Goal: Communication & Community: Answer question/provide support

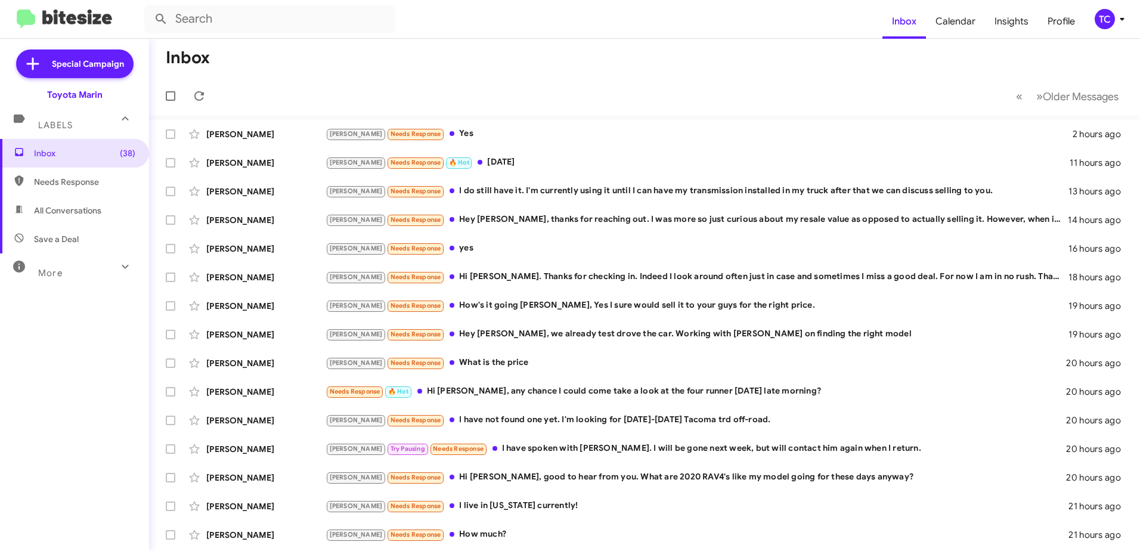
click at [237, 0] on mat-toolbar "Inbox Calendar Insights Profile TC" at bounding box center [570, 19] width 1140 height 38
click at [235, 16] on input "text" at bounding box center [269, 19] width 250 height 29
type input "[PERSON_NAME]"
click at [149, 7] on button at bounding box center [161, 19] width 24 height 24
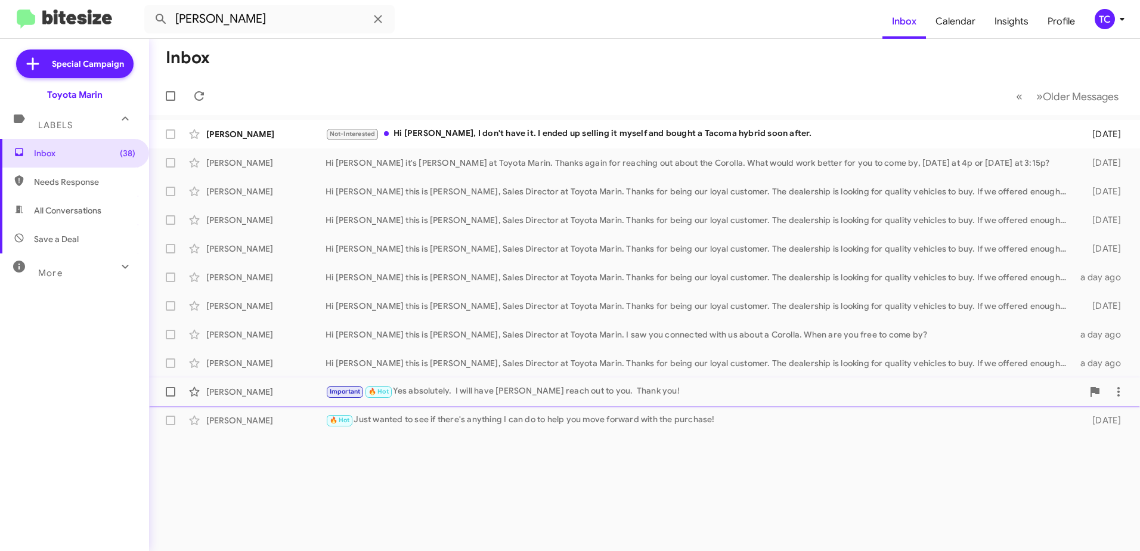
click at [402, 391] on div "Important 🔥 Hot Yes absolutely. I will have [PERSON_NAME] reach out to you. Tha…" at bounding box center [704, 392] width 757 height 14
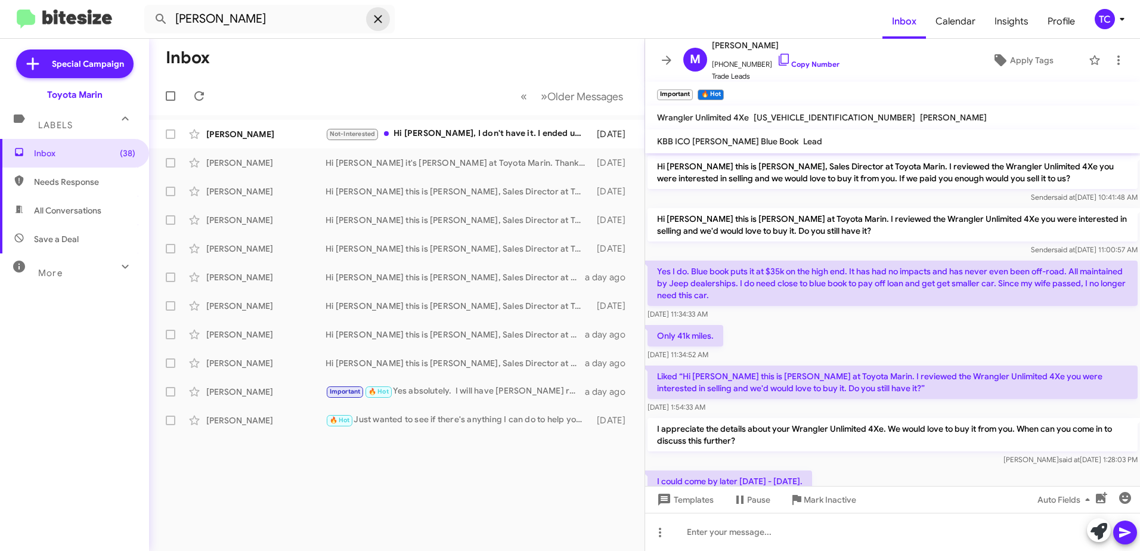
click at [385, 16] on span at bounding box center [378, 19] width 24 height 14
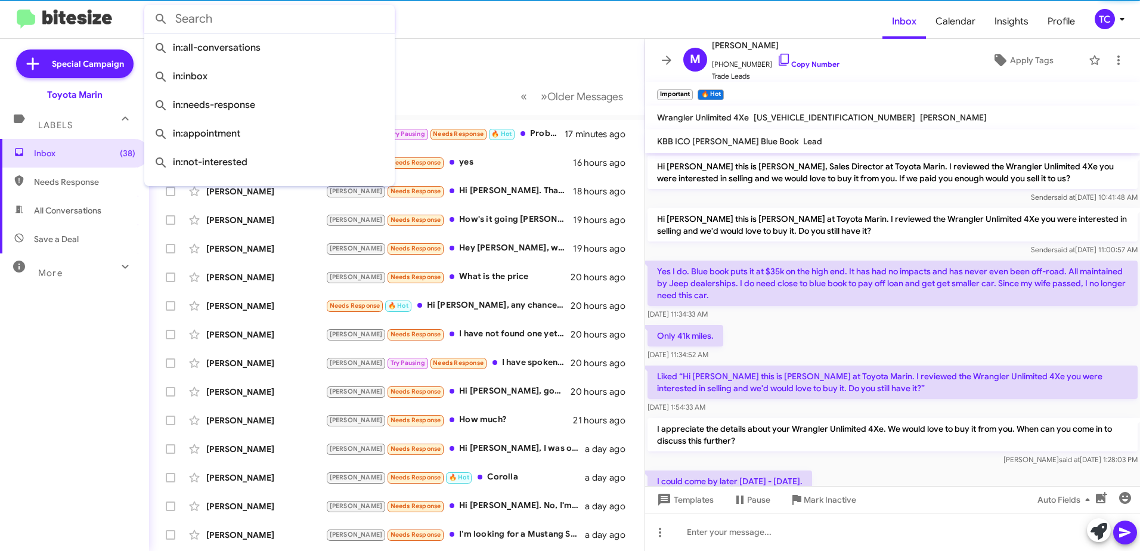
click at [59, 32] on mat-toolbar "Inbox Calendar Insights Profile TC" at bounding box center [570, 19] width 1140 height 38
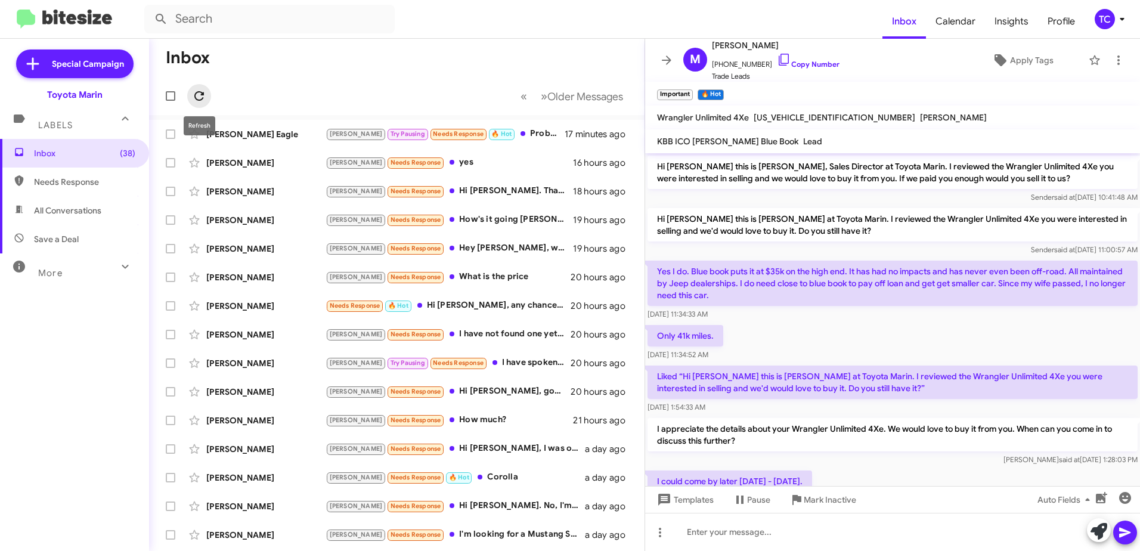
click at [200, 86] on button at bounding box center [199, 96] width 24 height 24
click at [665, 55] on icon at bounding box center [666, 60] width 14 height 14
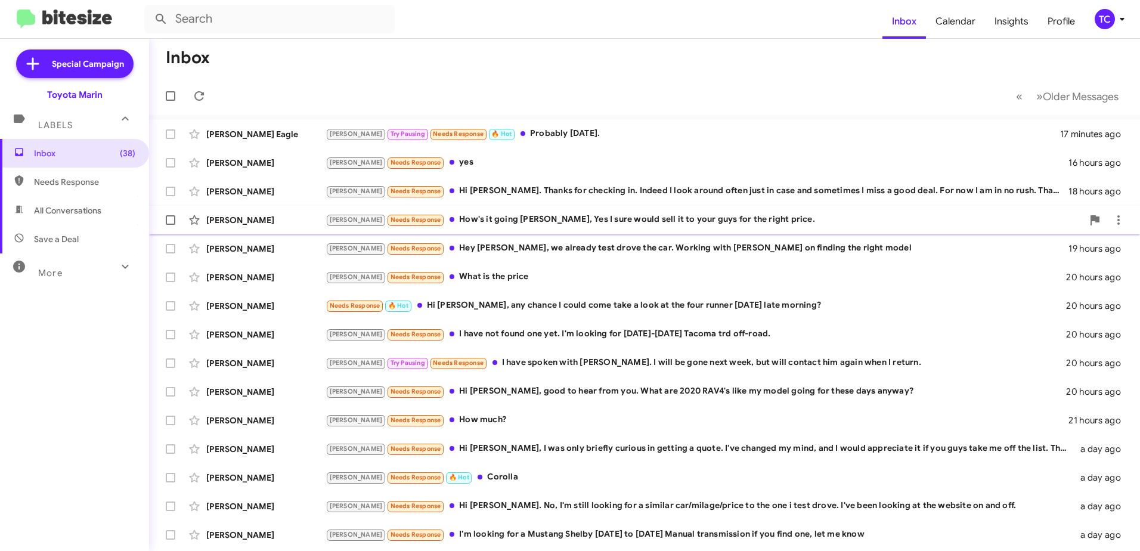
click at [654, 222] on div "[PERSON_NAME] Needs Response How's it going [PERSON_NAME], Yes I sure would sel…" at bounding box center [704, 220] width 757 height 14
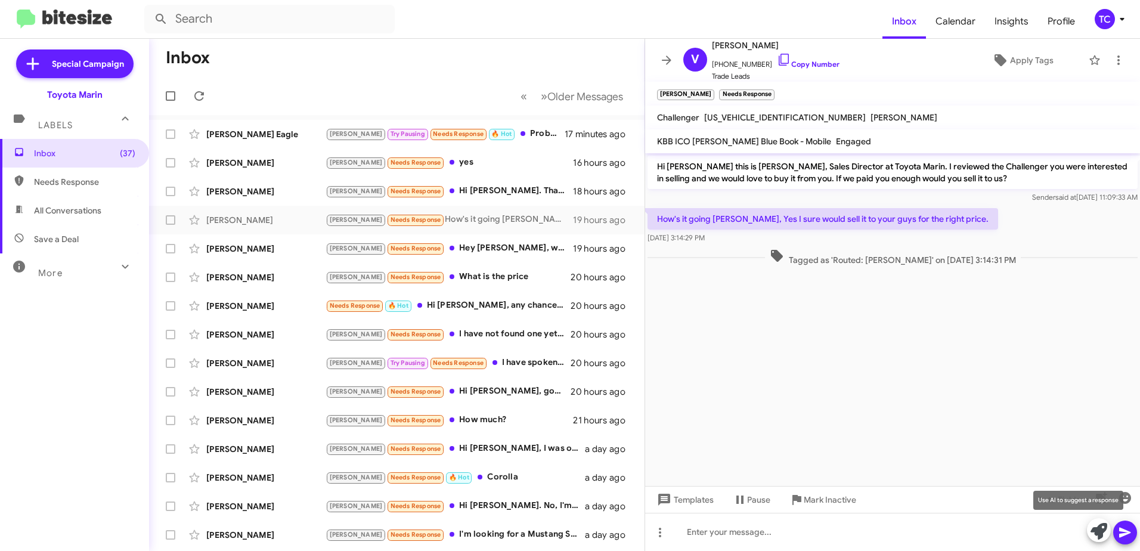
click at [1094, 528] on icon at bounding box center [1099, 531] width 17 height 17
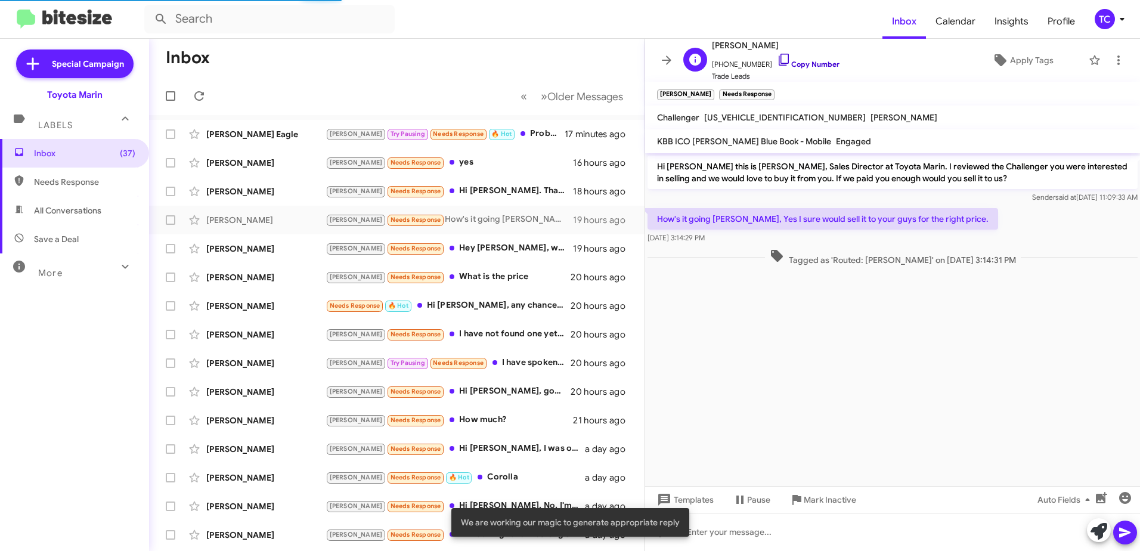
click at [777, 64] on icon at bounding box center [784, 59] width 14 height 14
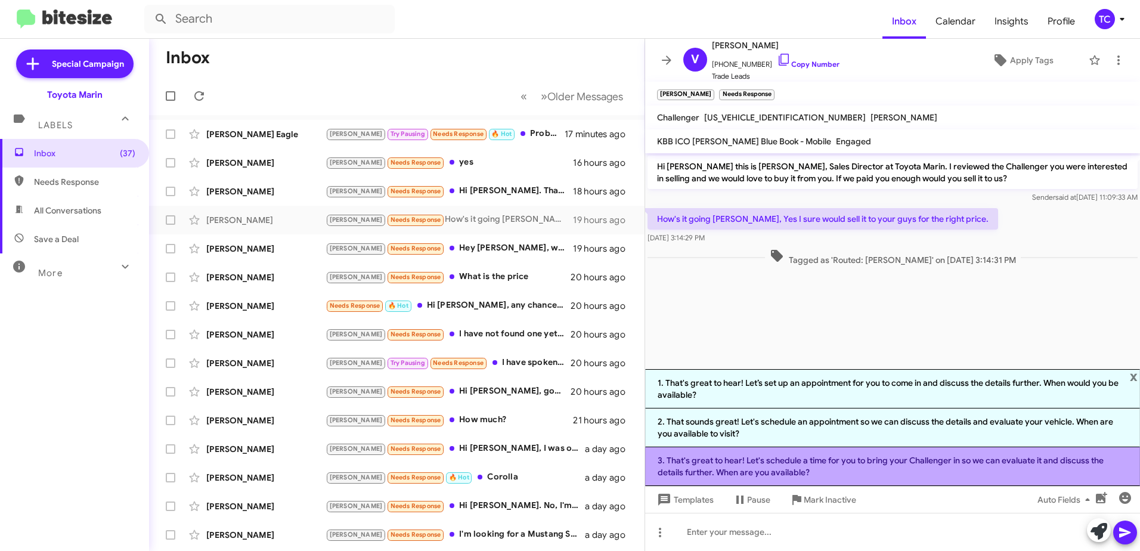
click at [896, 467] on li "3. That's great to hear! Let's schedule a time for you to bring your Challenger…" at bounding box center [892, 466] width 495 height 39
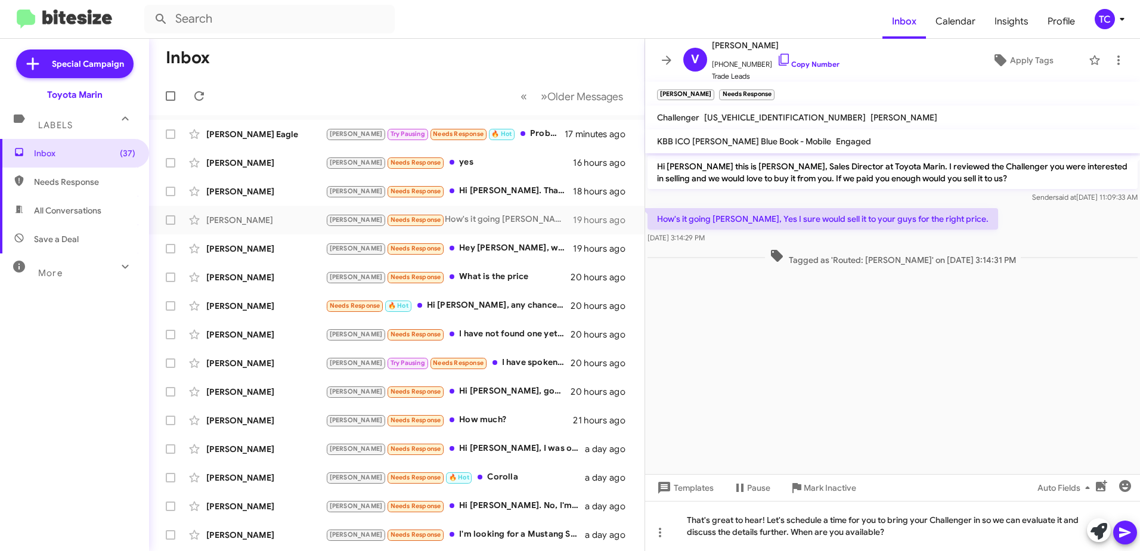
click at [1121, 535] on icon at bounding box center [1124, 533] width 11 height 10
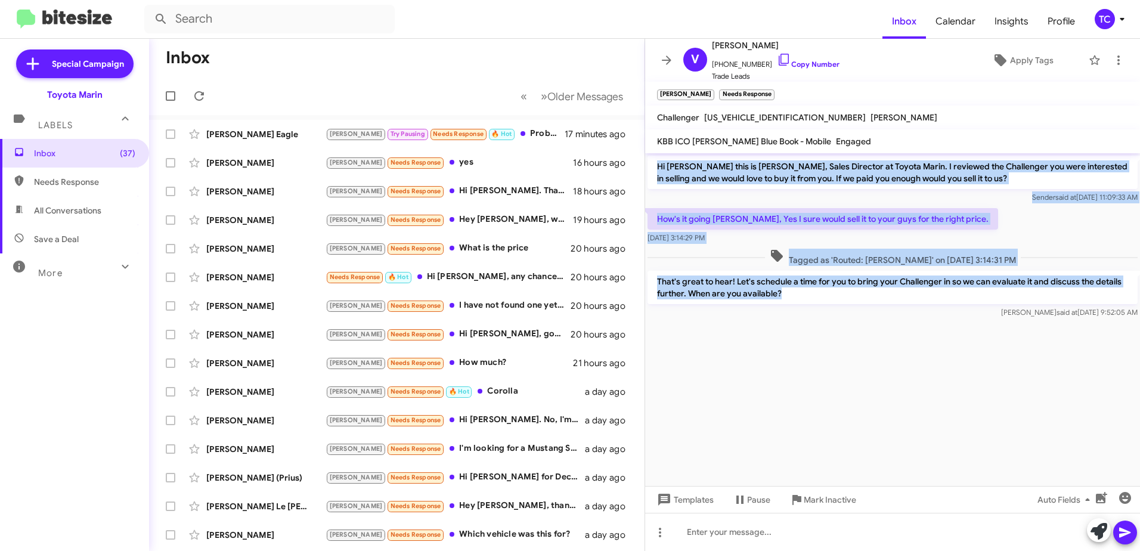
drag, startPoint x: 787, startPoint y: 292, endPoint x: 658, endPoint y: 169, distance: 178.4
click at [658, 169] on div "Hi [PERSON_NAME] this is [PERSON_NAME], Sales Director at Toyota Marin. I revie…" at bounding box center [892, 237] width 495 height 168
drag, startPoint x: 658, startPoint y: 169, endPoint x: 670, endPoint y: 169, distance: 11.9
copy div "Hi [PERSON_NAME] this is [PERSON_NAME], Sales Director at Toyota Marin. I revie…"
click at [667, 63] on icon at bounding box center [666, 60] width 14 height 14
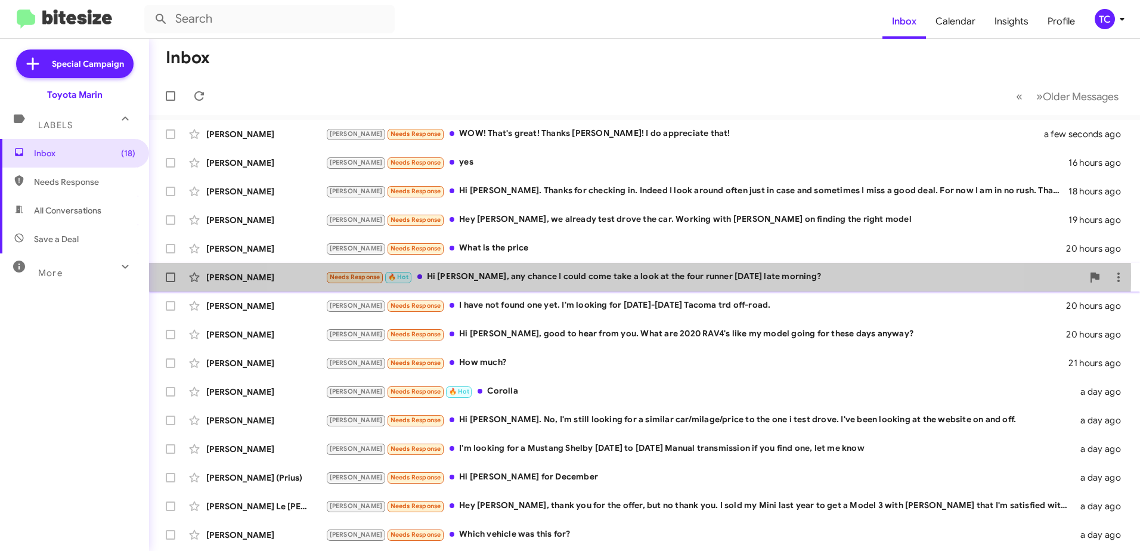
click at [623, 276] on div "Needs Response 🔥 Hot Hi [PERSON_NAME], any chance I could come take a look at t…" at bounding box center [704, 277] width 757 height 14
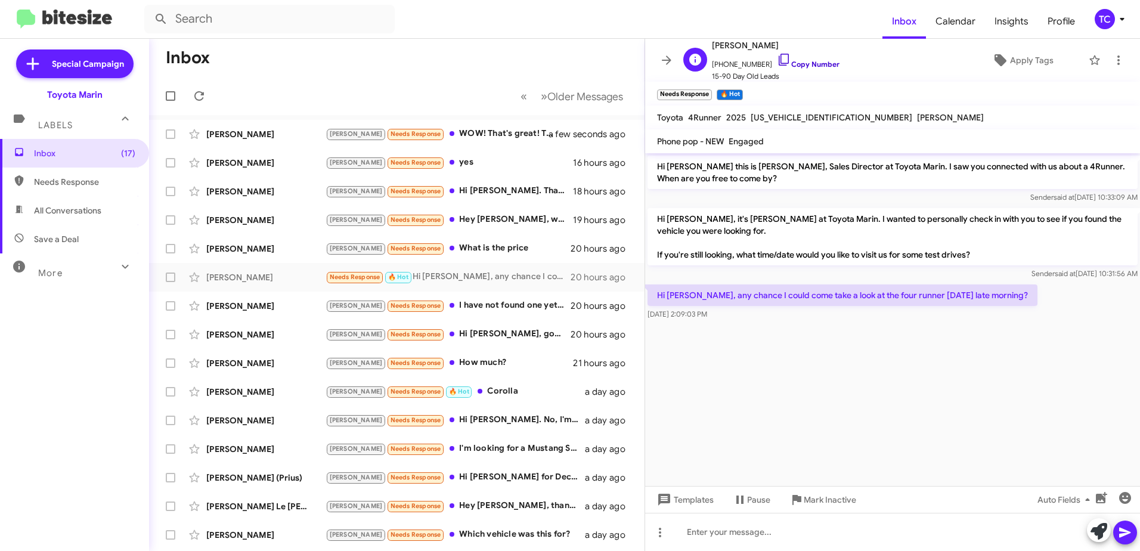
click at [777, 57] on icon at bounding box center [784, 59] width 14 height 14
click at [667, 60] on icon at bounding box center [667, 59] width 10 height 9
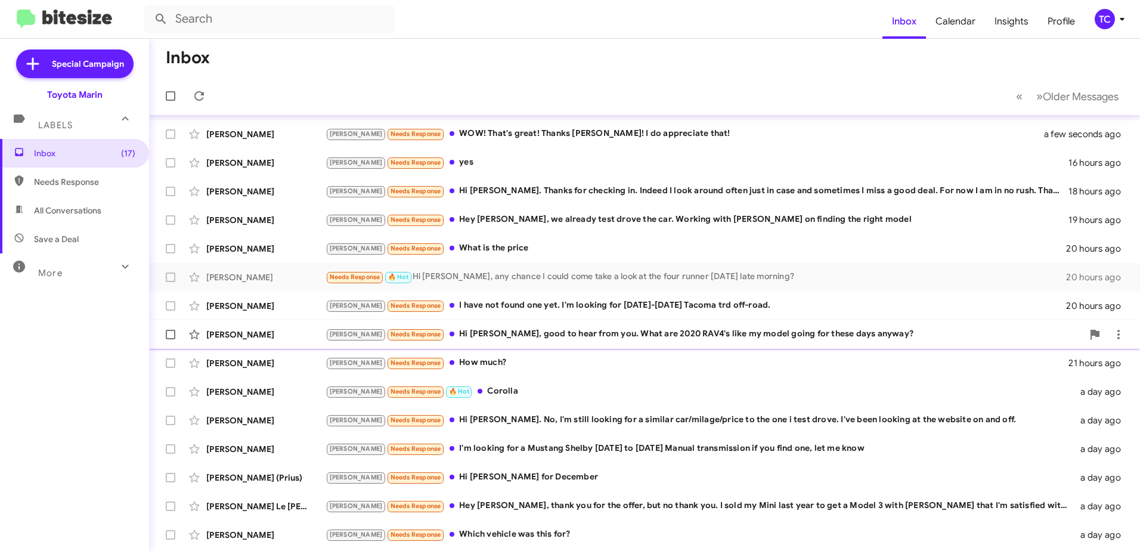
scroll to position [119, 0]
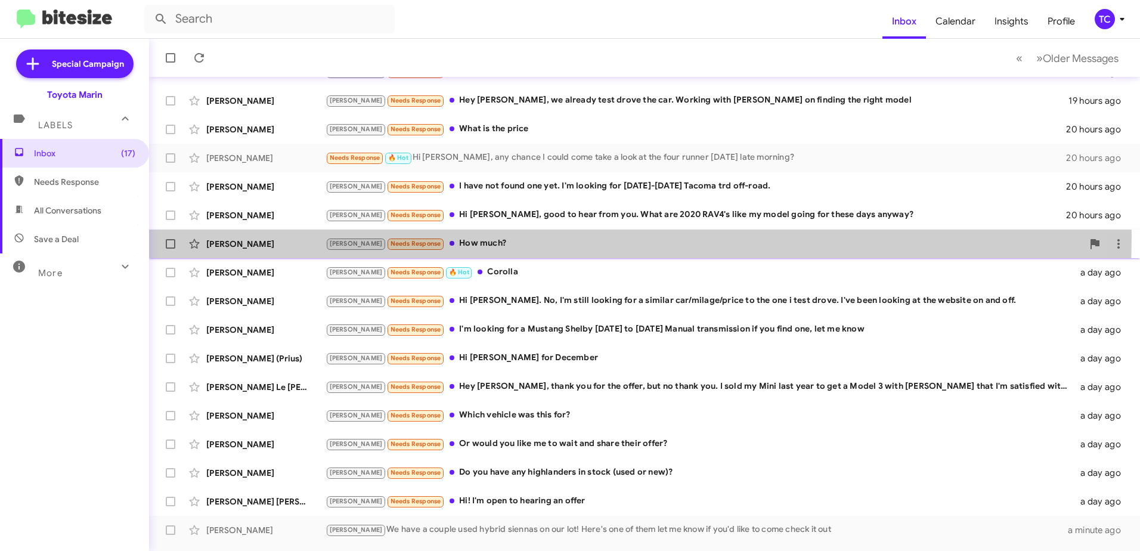
click at [437, 236] on div "[PERSON_NAME] [PERSON_NAME] Needs Response How much? 21 hours ago" at bounding box center [645, 244] width 972 height 24
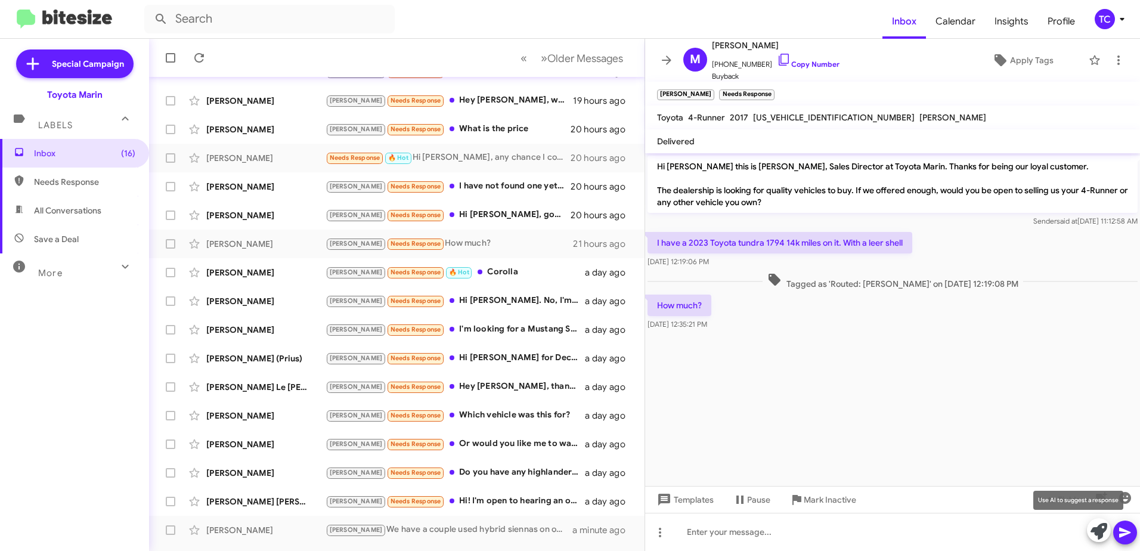
click at [1092, 528] on icon at bounding box center [1099, 531] width 17 height 17
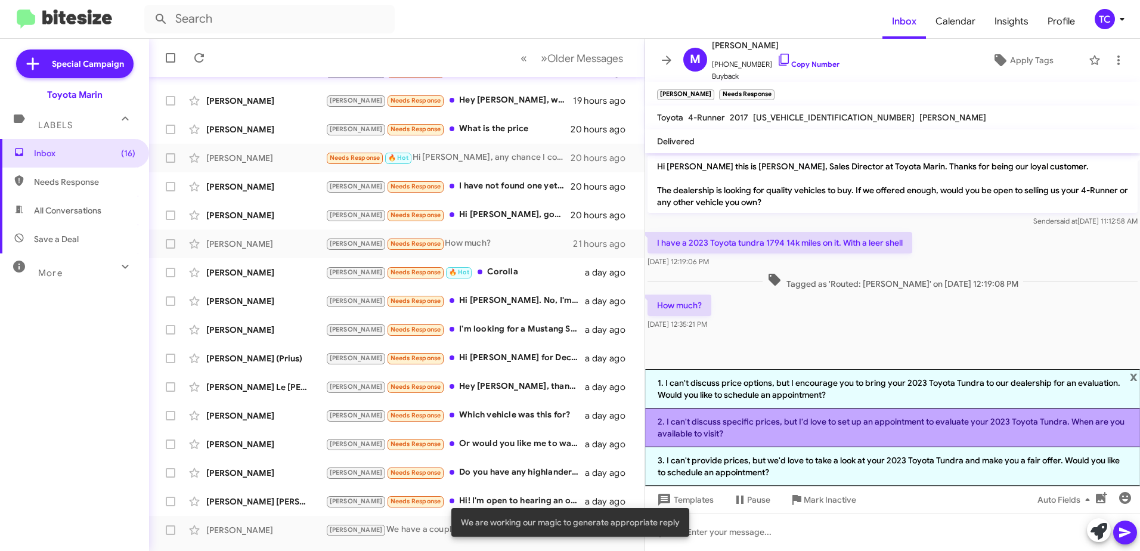
click at [841, 425] on li "2. I can't discuss specific prices, but I'd love to set up an appointment to ev…" at bounding box center [892, 427] width 495 height 39
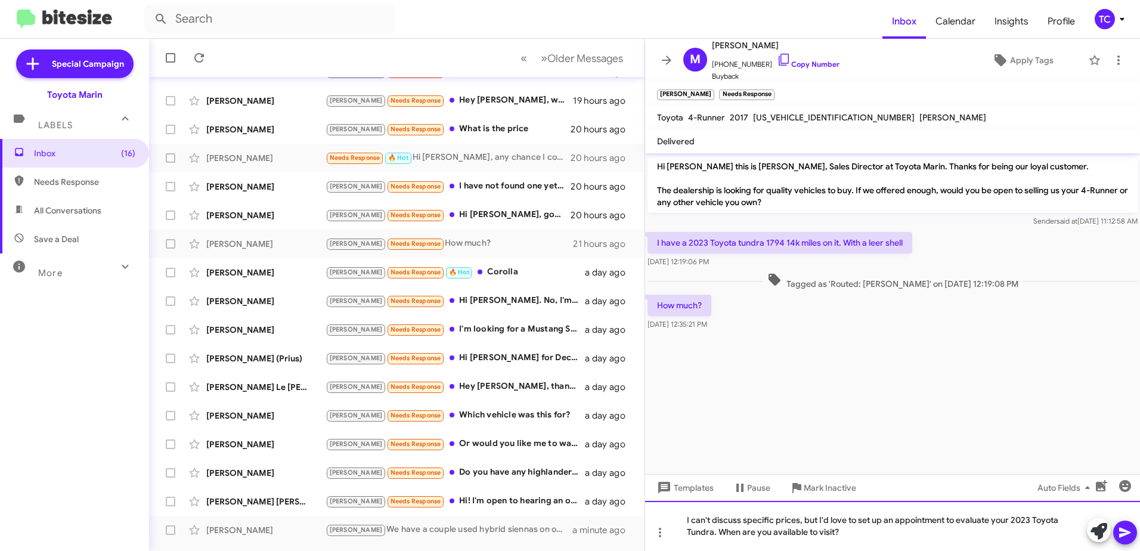
click at [818, 520] on div "I can't discuss specific prices, but I'd love to set up an appointment to evalu…" at bounding box center [892, 526] width 495 height 50
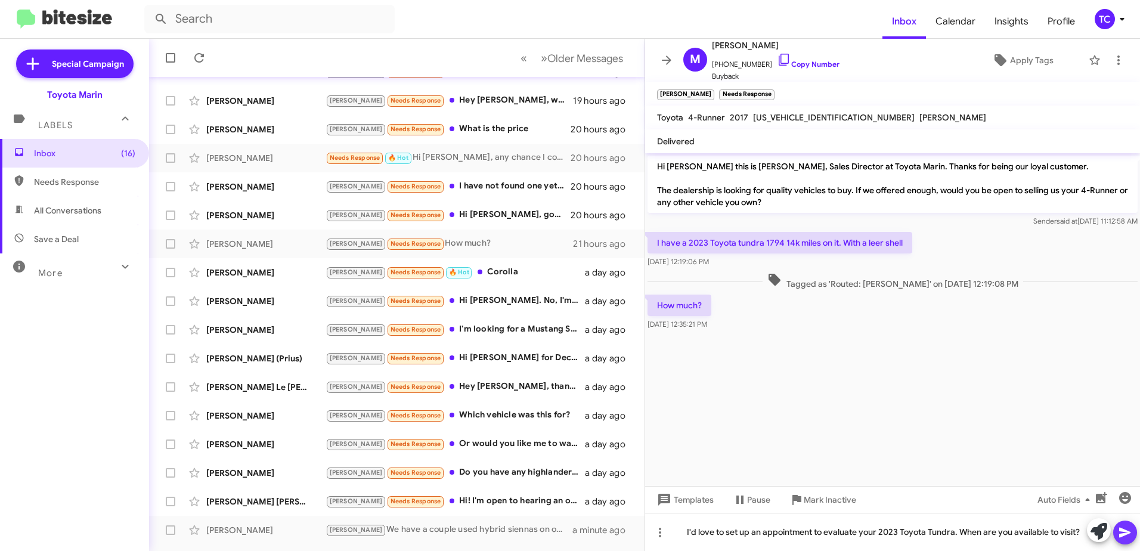
click at [1127, 534] on icon at bounding box center [1124, 533] width 11 height 10
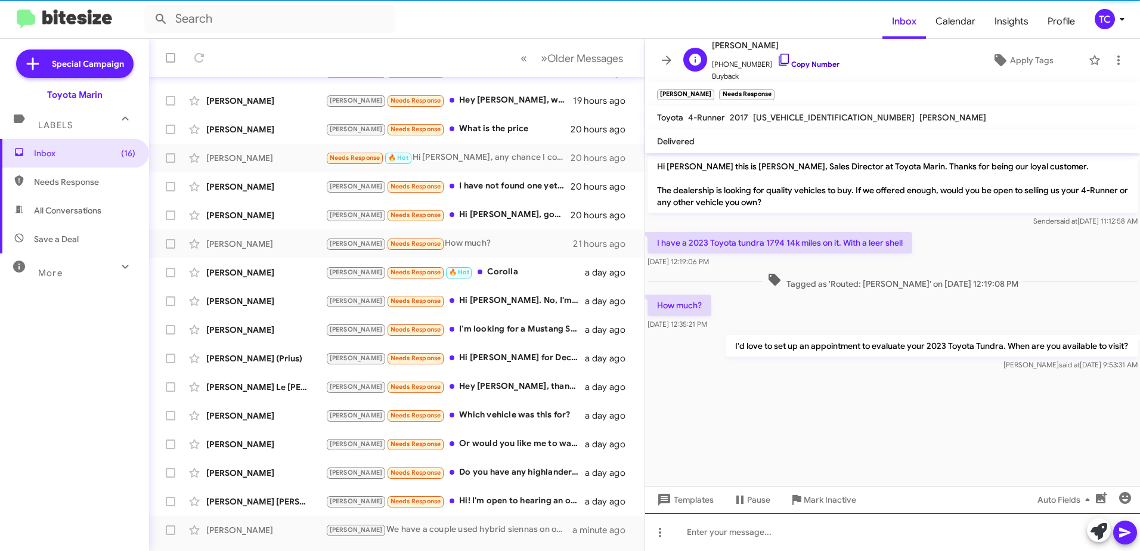
scroll to position [33, 0]
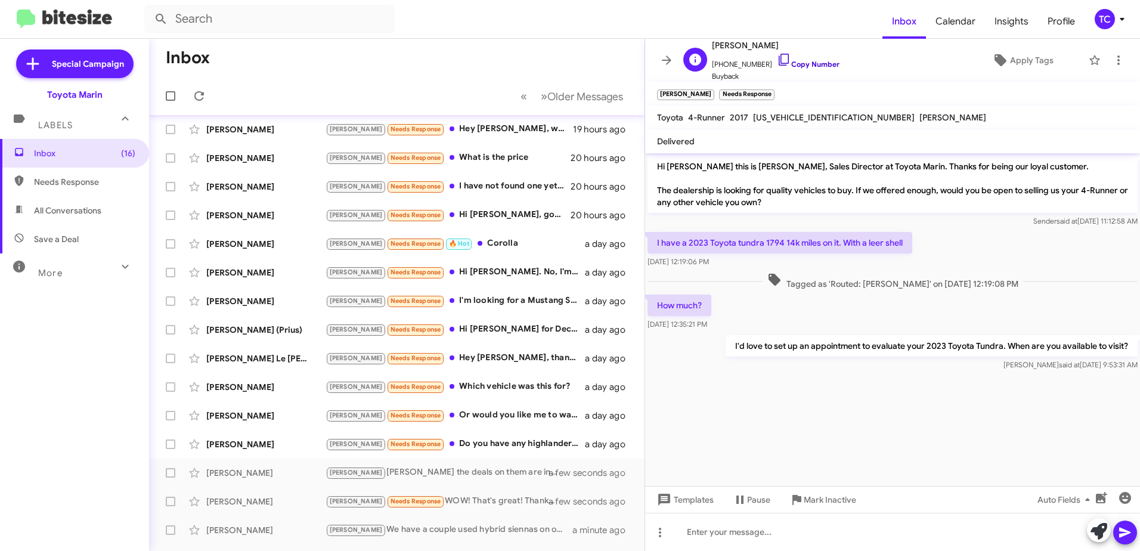
click at [778, 66] on link "Copy Number" at bounding box center [808, 64] width 63 height 9
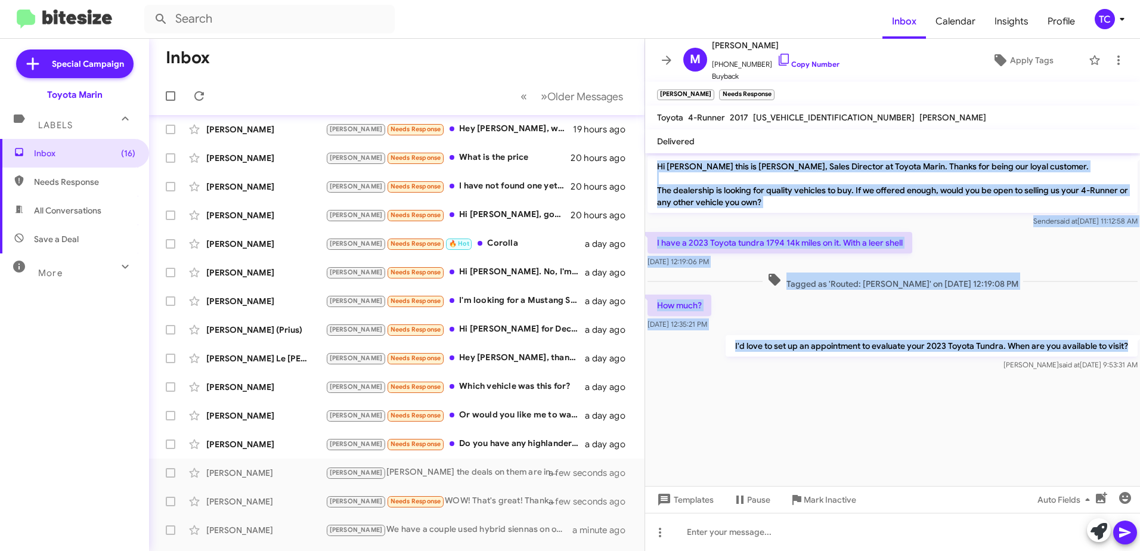
drag, startPoint x: 1130, startPoint y: 347, endPoint x: 654, endPoint y: 164, distance: 510.4
click at [654, 164] on div "Hi [PERSON_NAME] this is [PERSON_NAME], Sales Director at Toyota Marin. Thanks …" at bounding box center [892, 263] width 495 height 220
drag, startPoint x: 654, startPoint y: 164, endPoint x: 717, endPoint y: 168, distance: 62.7
copy div "Hi [PERSON_NAME] this is [PERSON_NAME], Sales Director at Toyota Marin. Thanks …"
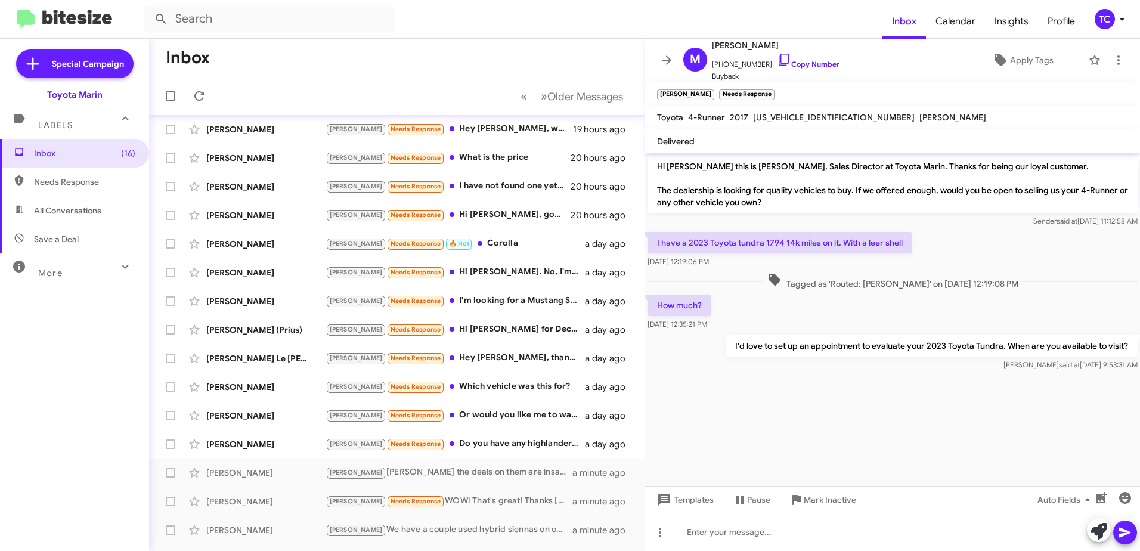
click at [499, 53] on mat-toolbar-row "Inbox" at bounding box center [396, 58] width 495 height 38
click at [670, 64] on icon at bounding box center [666, 60] width 14 height 14
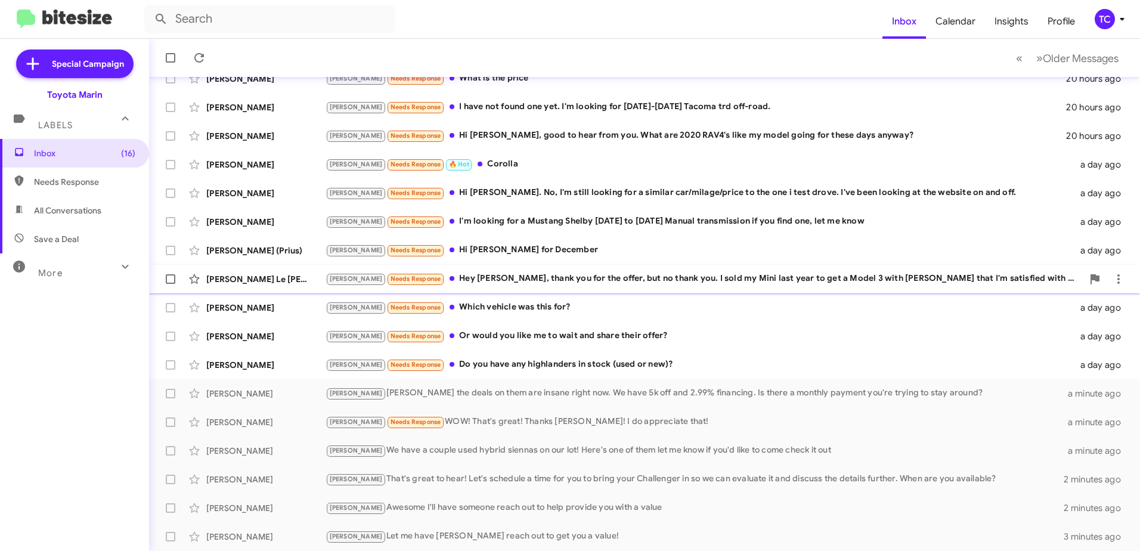
scroll to position [141, 0]
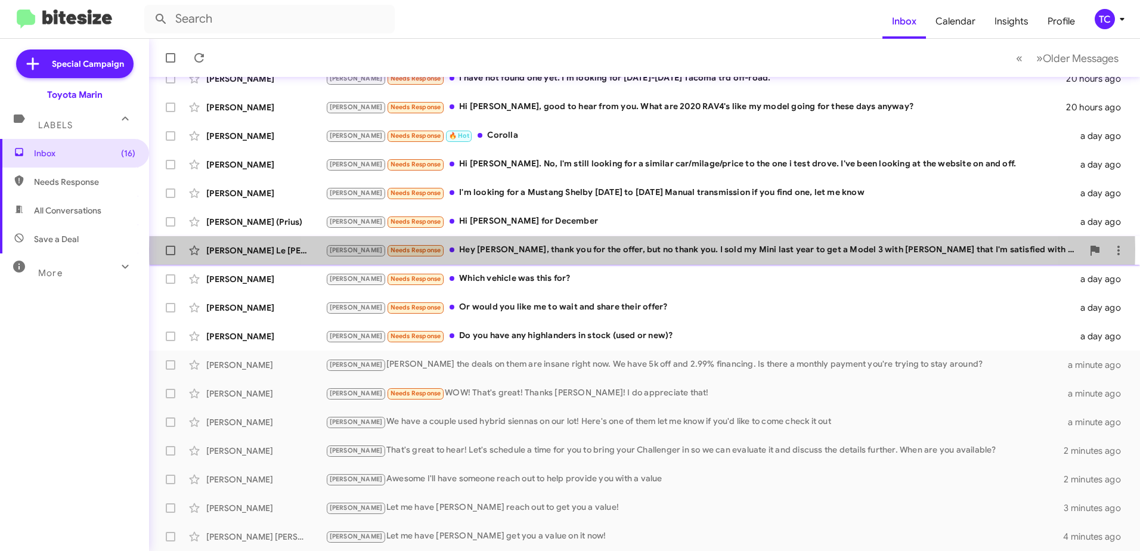
click at [642, 249] on div "[PERSON_NAME] Needs Response Hey [PERSON_NAME], thank you for the offer, but no…" at bounding box center [704, 250] width 757 height 14
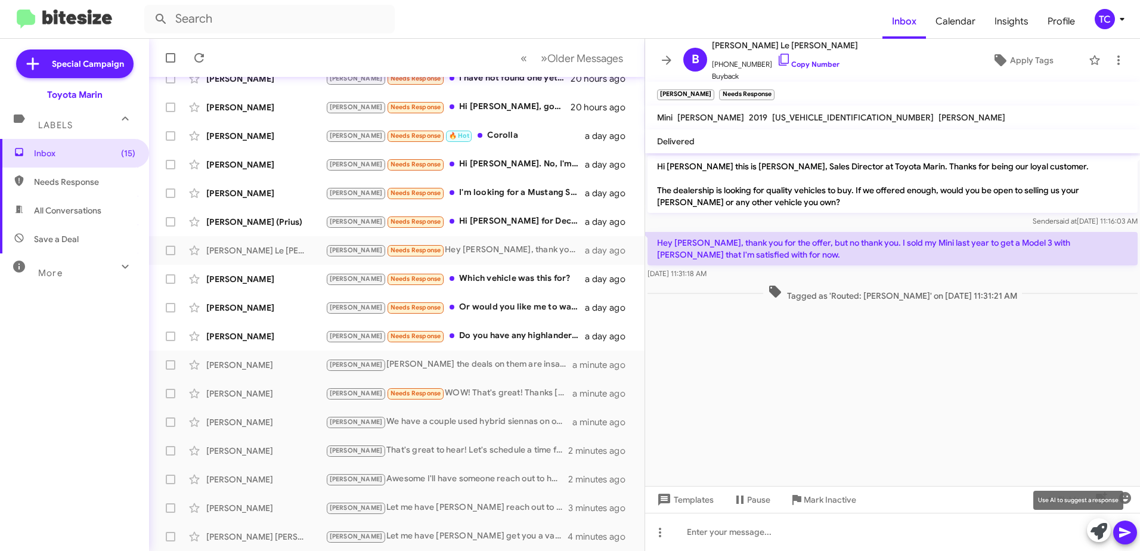
click at [1101, 526] on icon at bounding box center [1099, 531] width 17 height 17
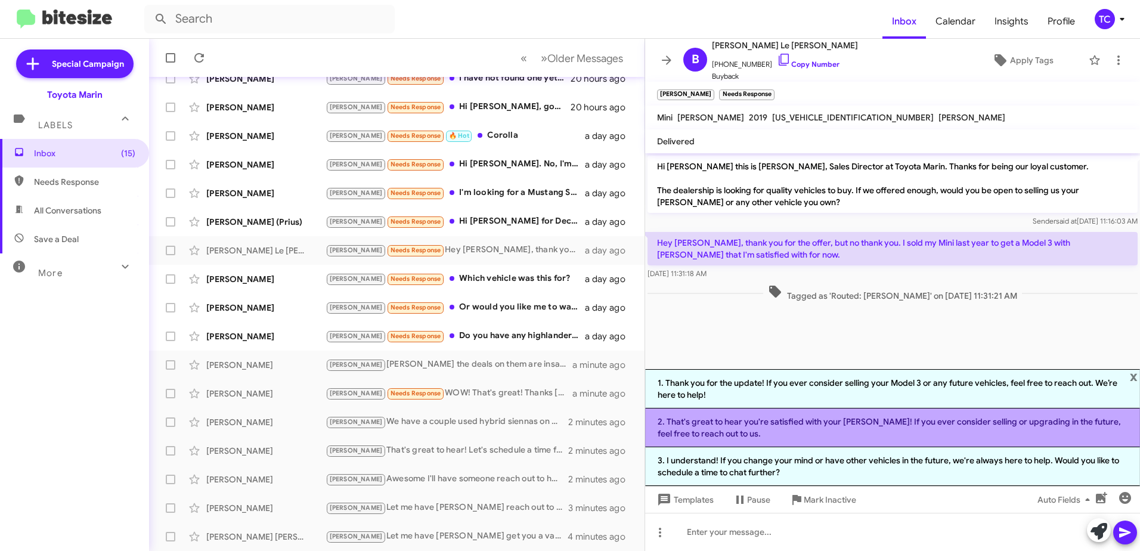
click at [787, 430] on li "2. That's great to hear you're satisfied with your [PERSON_NAME]! If you ever c…" at bounding box center [892, 427] width 495 height 39
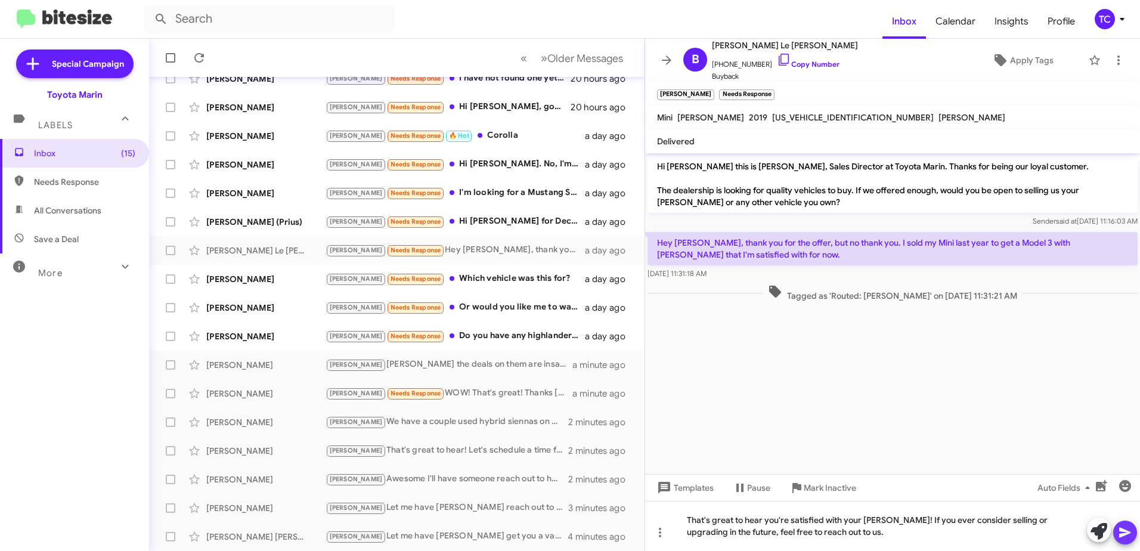
click at [1129, 529] on icon at bounding box center [1125, 532] width 14 height 14
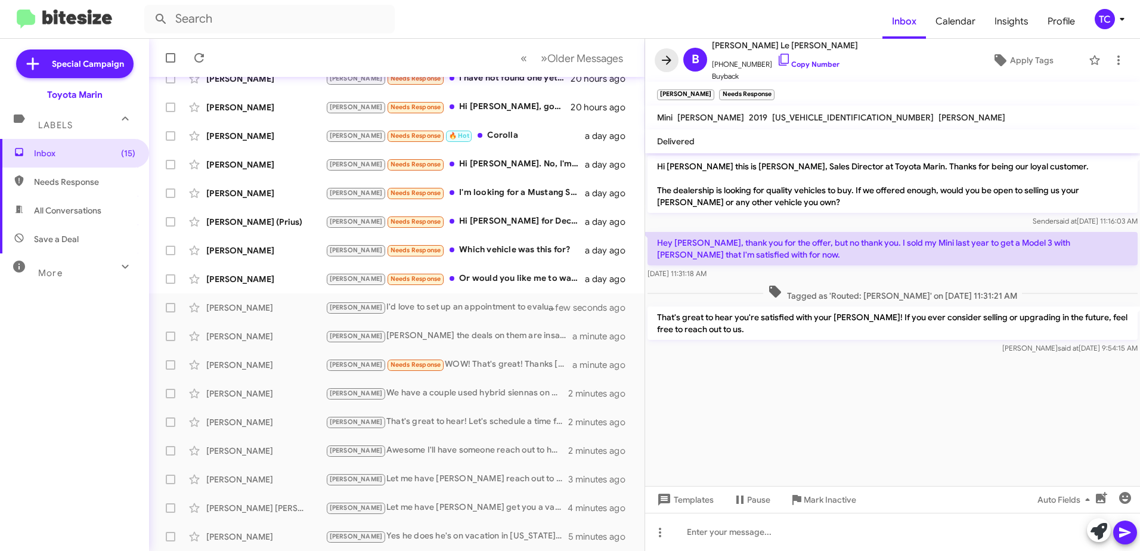
click at [658, 63] on span at bounding box center [667, 60] width 24 height 14
